Goal: Task Accomplishment & Management: Manage account settings

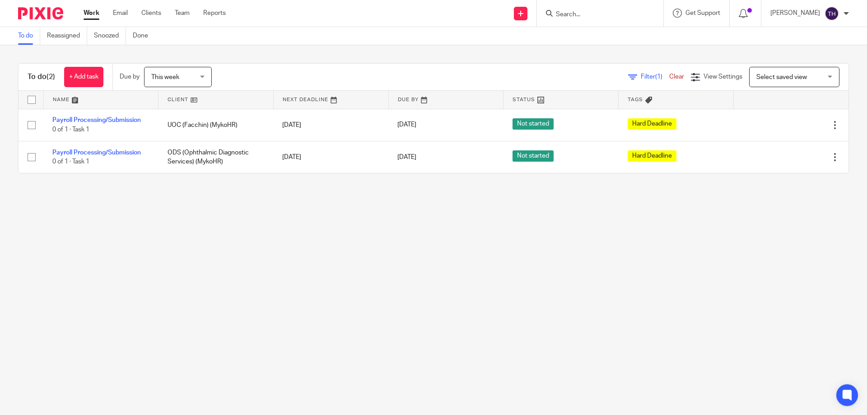
click at [588, 13] on input "Search" at bounding box center [595, 15] width 81 height 8
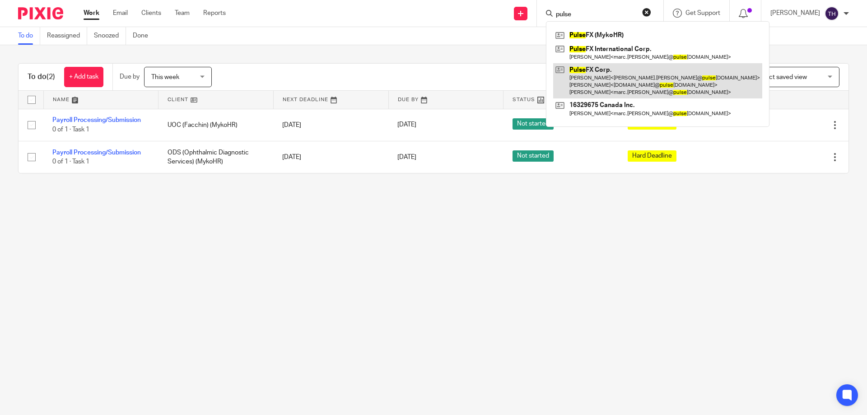
type input "pulse"
click at [600, 70] on link at bounding box center [657, 81] width 209 height 36
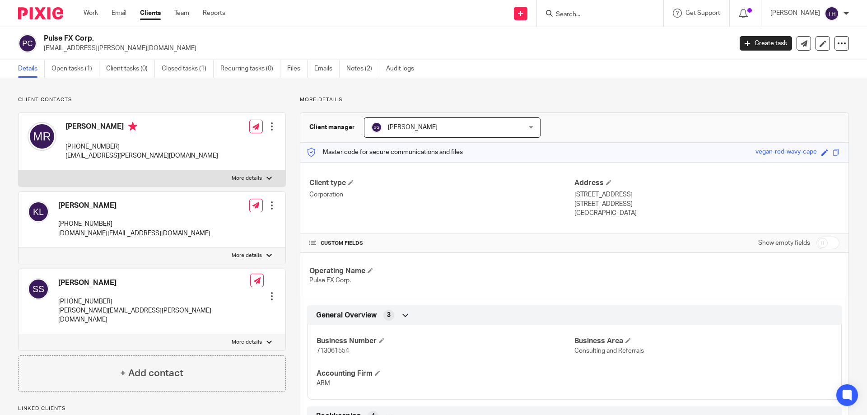
click at [340, 351] on span "713061554" at bounding box center [333, 351] width 33 height 6
copy span "713061554"
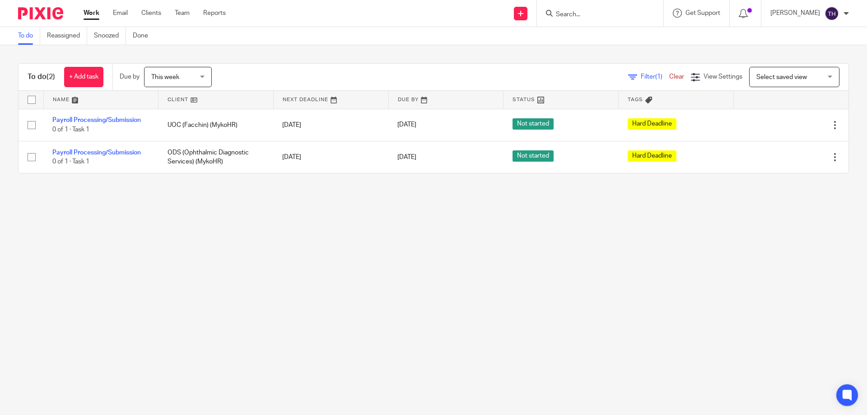
click at [584, 15] on input "Search" at bounding box center [595, 15] width 81 height 8
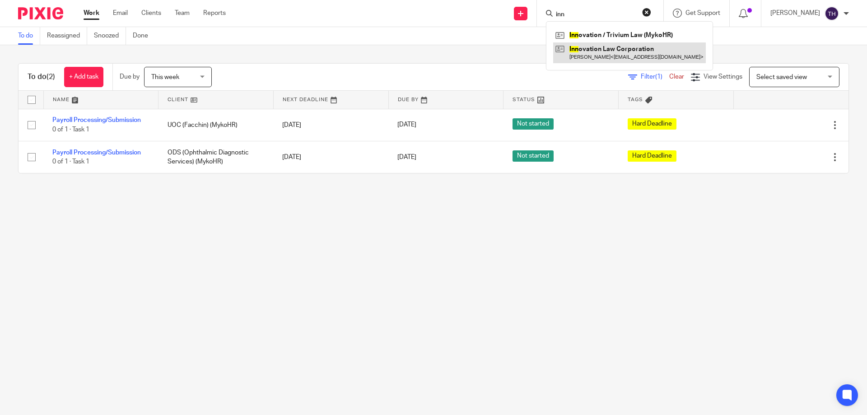
type input "inn"
click at [604, 56] on link at bounding box center [629, 52] width 153 height 21
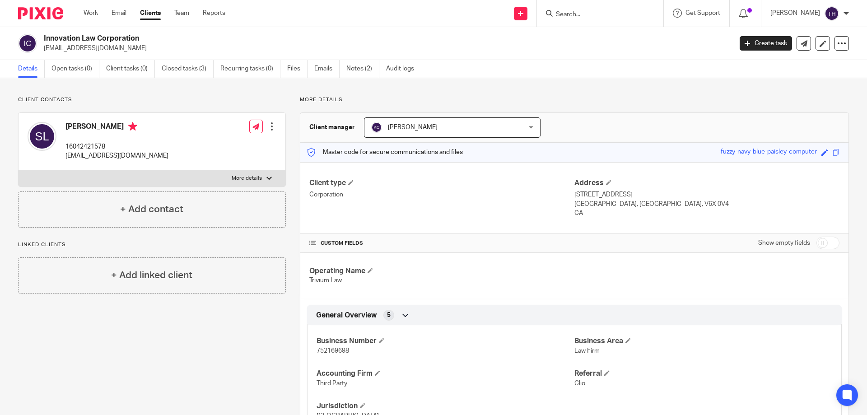
click at [330, 352] on span "752169698" at bounding box center [333, 351] width 33 height 6
copy span "752169698"
click at [52, 19] on img at bounding box center [40, 13] width 45 height 12
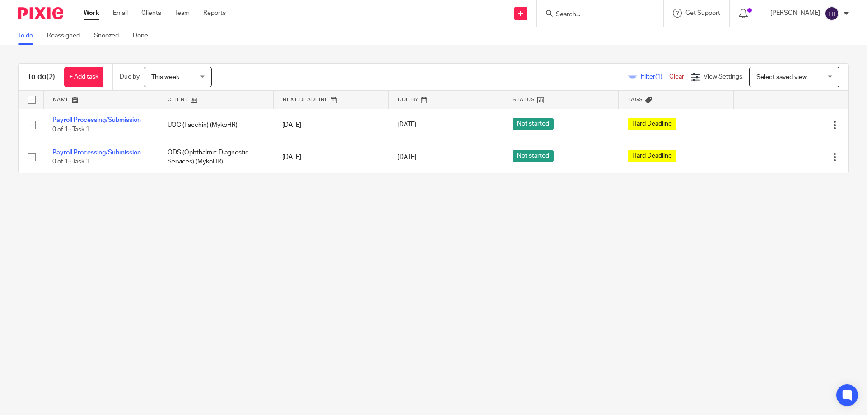
click at [173, 75] on span "This week" at bounding box center [165, 77] width 28 height 6
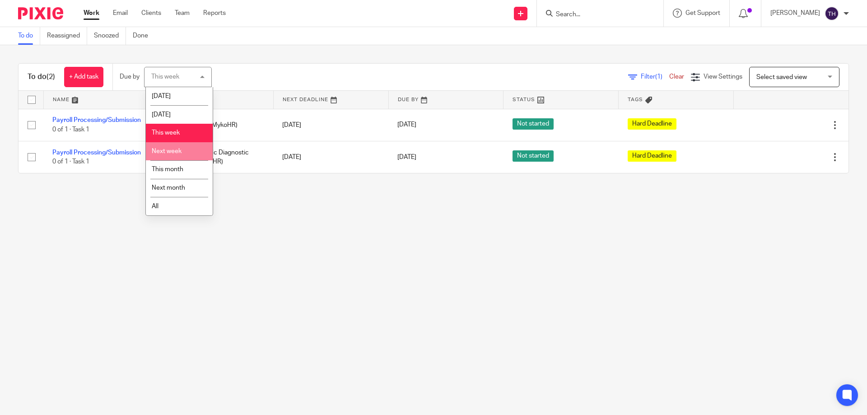
click at [182, 152] on li "Next week" at bounding box center [179, 151] width 67 height 19
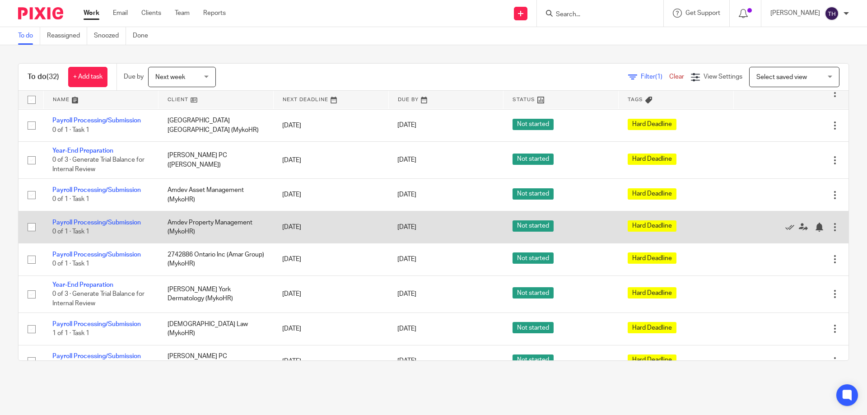
scroll to position [678, 0]
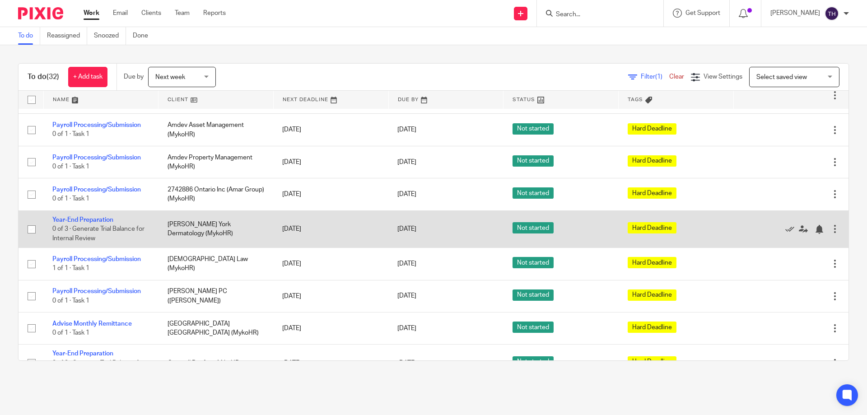
click at [831, 229] on div at bounding box center [835, 228] width 9 height 9
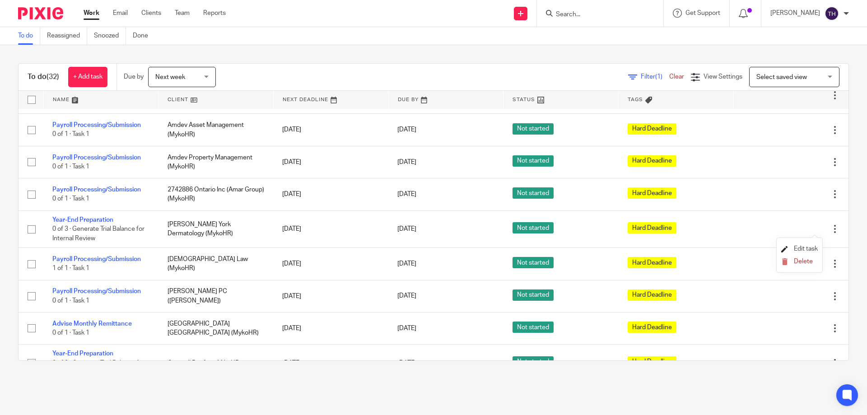
click at [795, 246] on span "Edit task" at bounding box center [806, 249] width 24 height 6
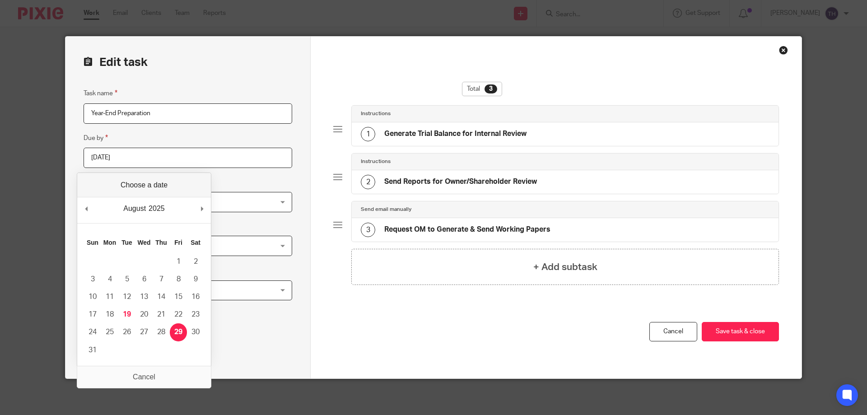
click at [100, 158] on input "2025-08-29" at bounding box center [188, 158] width 209 height 20
type input "2026-08-29"
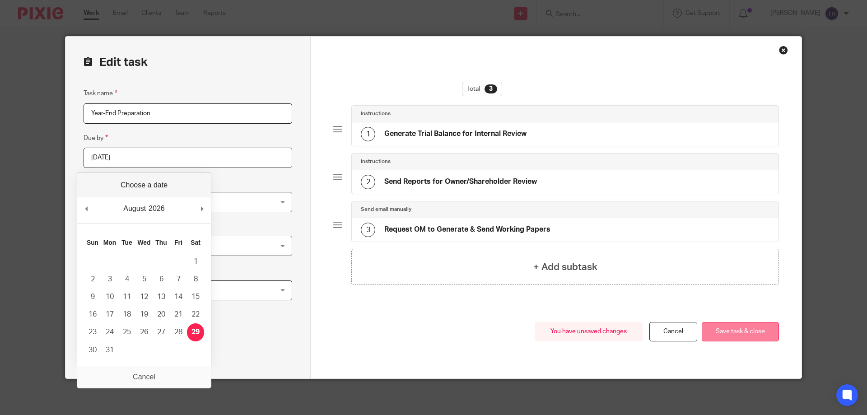
click at [737, 327] on button "Save task & close" at bounding box center [740, 331] width 77 height 19
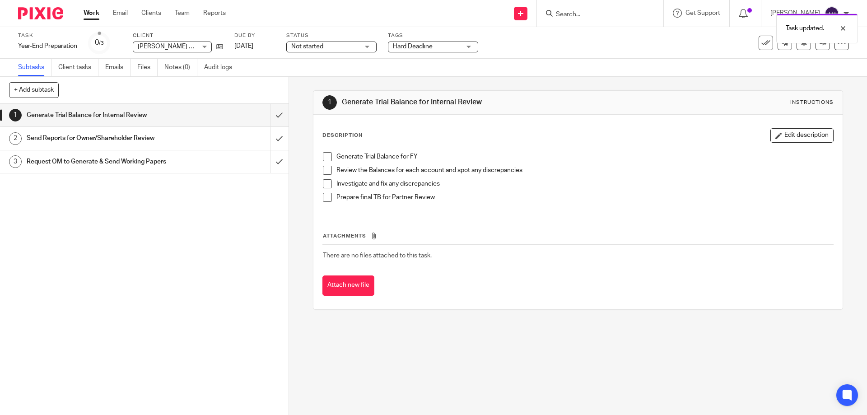
click at [33, 11] on img at bounding box center [40, 13] width 45 height 12
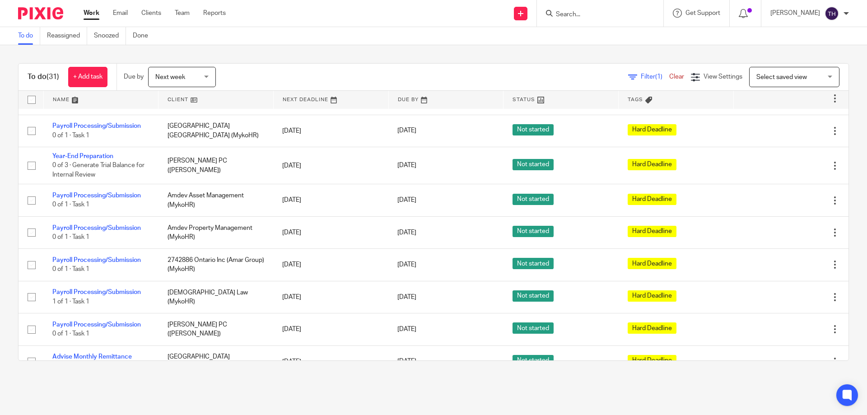
scroll to position [587, 0]
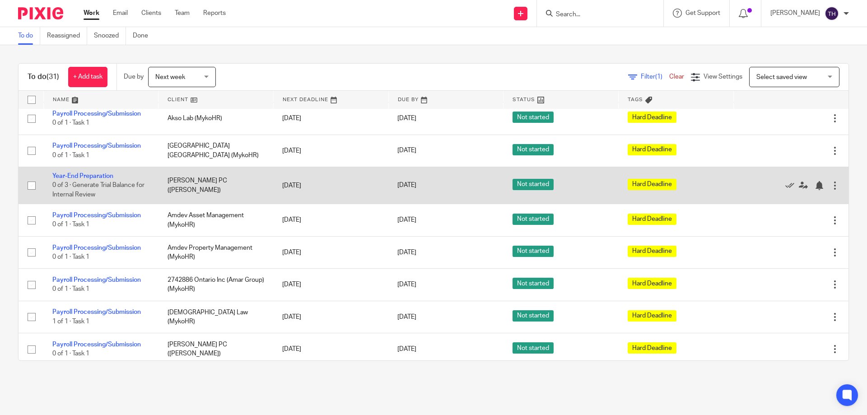
click at [831, 187] on div at bounding box center [835, 185] width 9 height 9
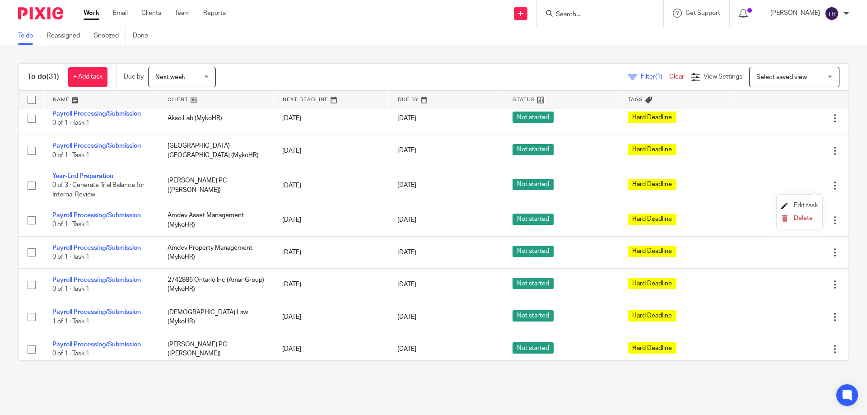
click at [797, 205] on span "Edit task" at bounding box center [806, 205] width 24 height 6
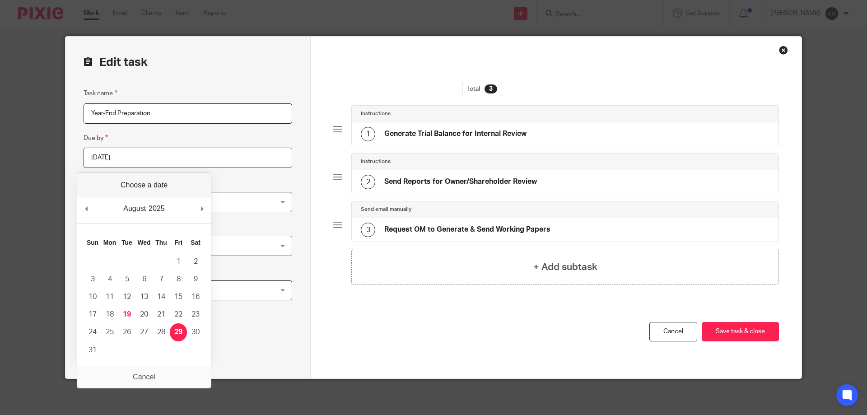
click at [101, 158] on input "2025-08-29" at bounding box center [188, 158] width 209 height 20
type input "2026-08-29"
click at [760, 334] on button "Save task & close" at bounding box center [740, 331] width 77 height 19
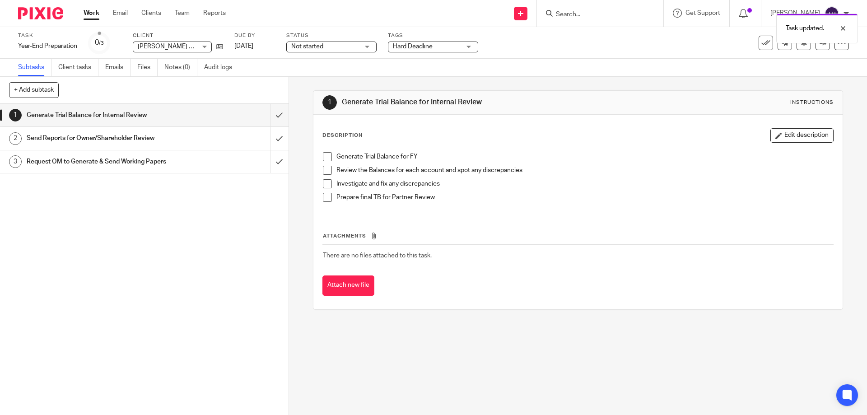
click at [41, 14] on img at bounding box center [40, 13] width 45 height 12
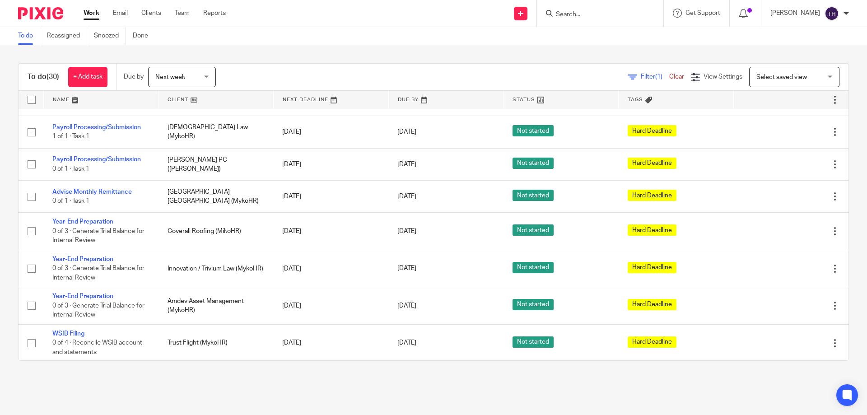
scroll to position [736, 0]
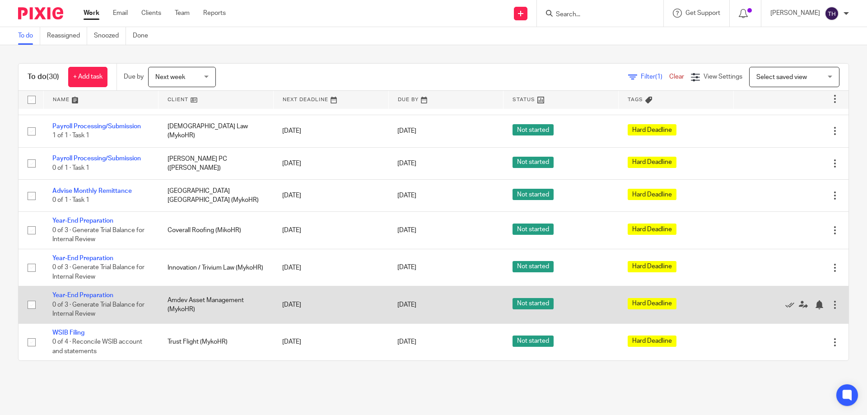
click at [831, 308] on div at bounding box center [835, 304] width 9 height 9
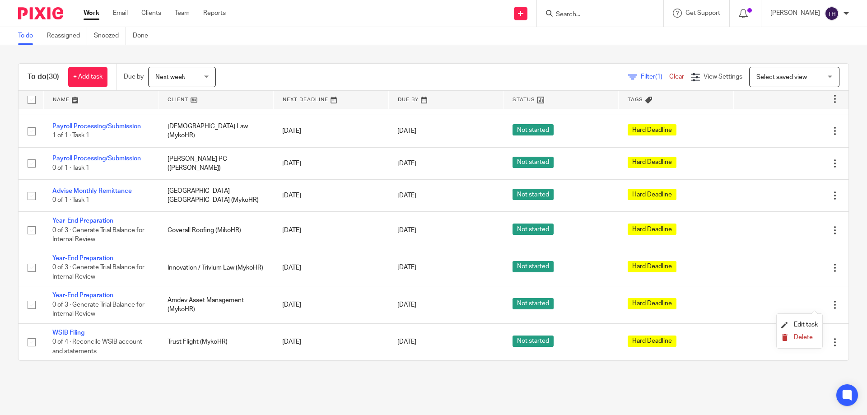
click at [797, 339] on span "Delete" at bounding box center [803, 337] width 19 height 6
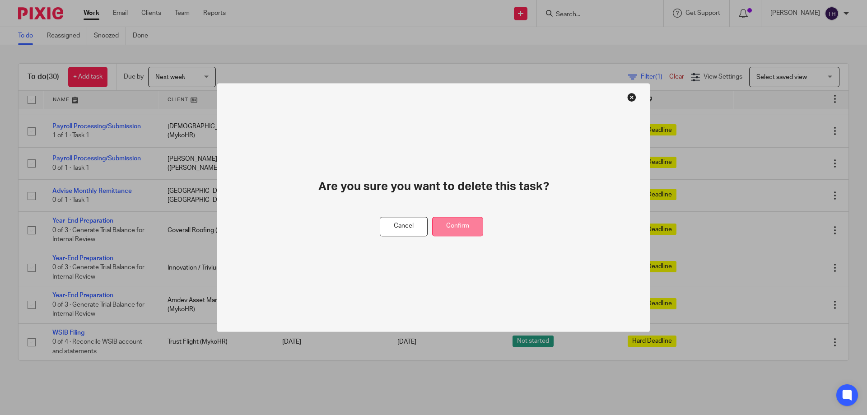
click at [460, 230] on button "Confirm" at bounding box center [457, 226] width 51 height 19
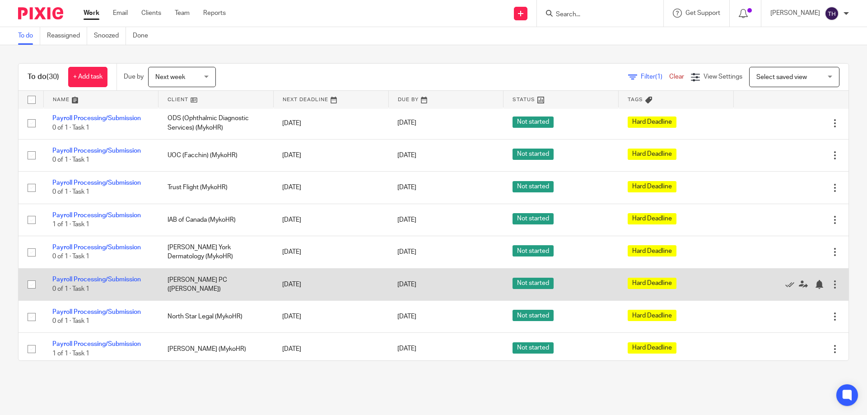
scroll to position [0, 0]
